Goal: Task Accomplishment & Management: Use online tool/utility

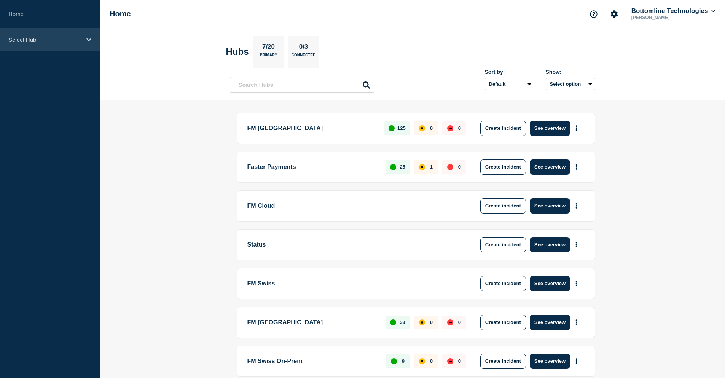
click at [35, 41] on p "Select Hub" at bounding box center [44, 40] width 73 height 6
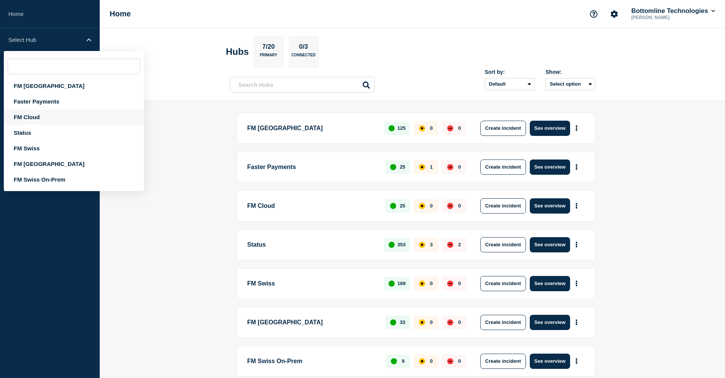
click at [49, 113] on div "FM Cloud" at bounding box center [74, 117] width 140 height 16
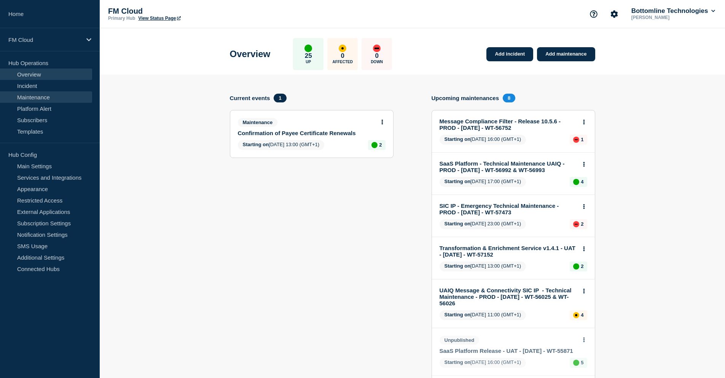
click at [47, 99] on link "Maintenance" at bounding box center [46, 96] width 92 height 11
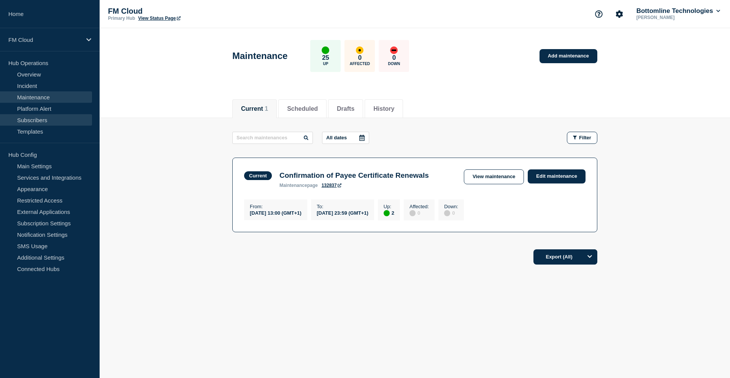
click at [43, 122] on link "Subscribers" at bounding box center [46, 119] width 92 height 11
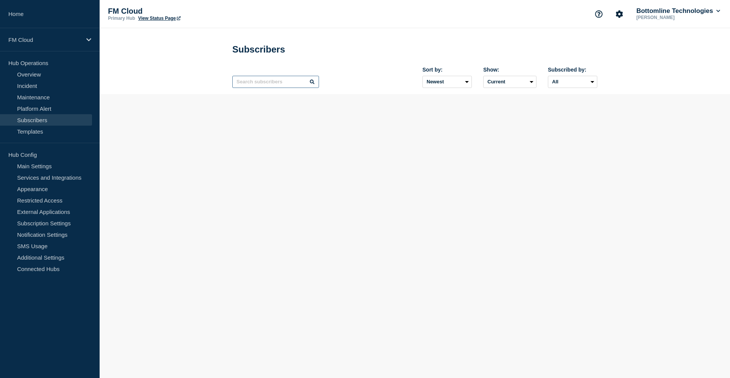
click at [254, 85] on input "text" at bounding box center [275, 82] width 87 height 12
type input "rch"
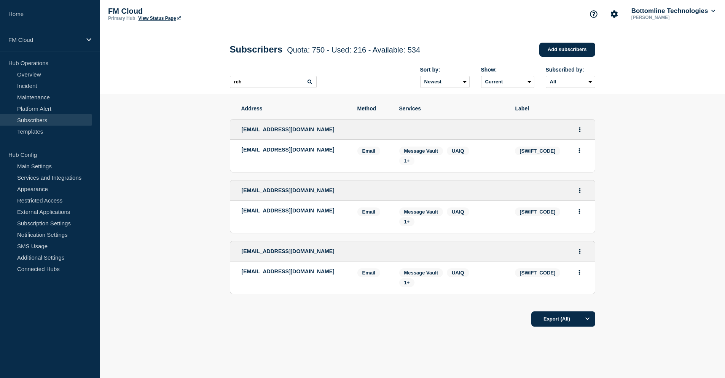
click at [406, 162] on span "1+" at bounding box center [407, 161] width 6 height 6
click at [369, 163] on div "Email" at bounding box center [372, 155] width 30 height 19
click at [409, 222] on span "1+" at bounding box center [407, 222] width 6 height 6
click at [411, 287] on span "1+" at bounding box center [407, 282] width 16 height 9
click at [410, 220] on span "1+" at bounding box center [407, 221] width 16 height 9
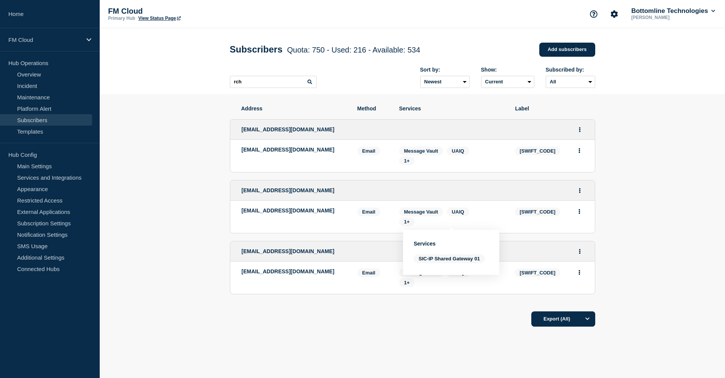
click at [367, 310] on div "Export (All)" at bounding box center [412, 316] width 365 height 22
click at [55, 175] on link "Services and Integrations" at bounding box center [46, 177] width 92 height 11
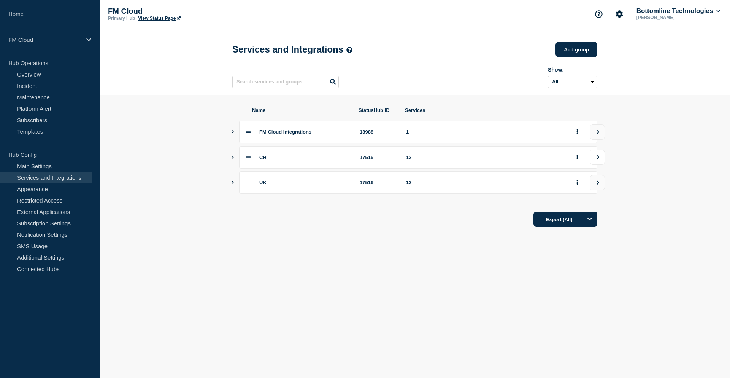
click at [596, 155] on button "view group" at bounding box center [597, 156] width 15 height 15
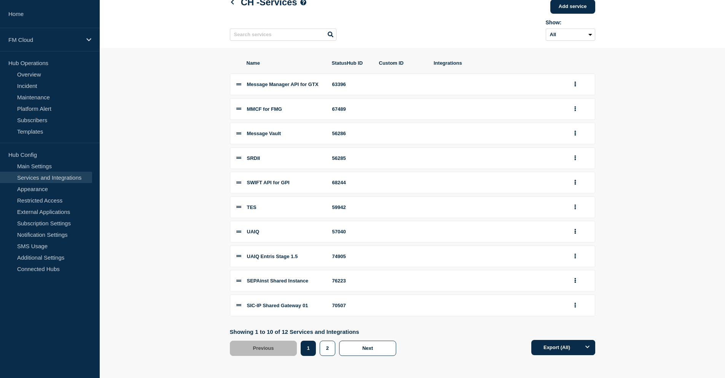
scroll to position [53, 0]
click at [327, 351] on button "2" at bounding box center [327, 347] width 16 height 15
